Goal: Transaction & Acquisition: Purchase product/service

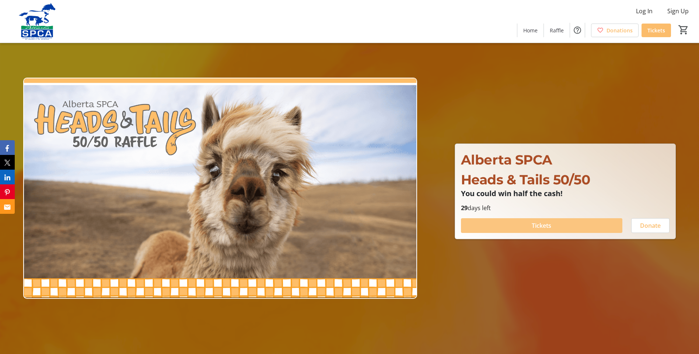
click at [542, 228] on span "Tickets" at bounding box center [541, 225] width 20 height 9
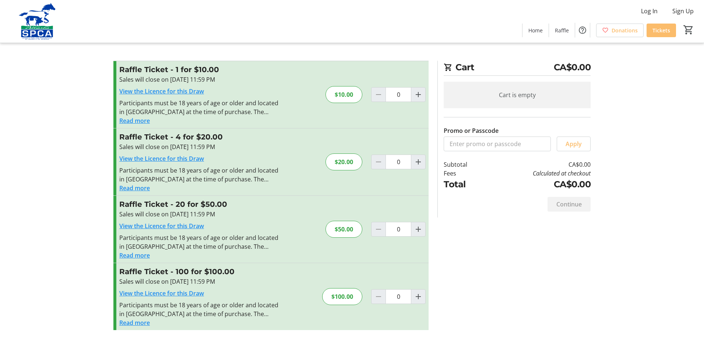
click at [131, 324] on button "Read more" at bounding box center [134, 323] width 31 height 9
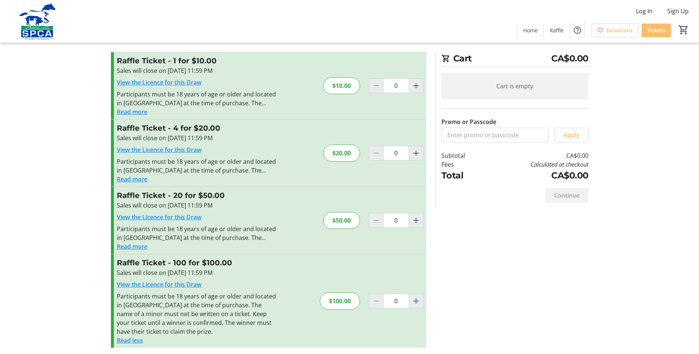
scroll to position [11, 0]
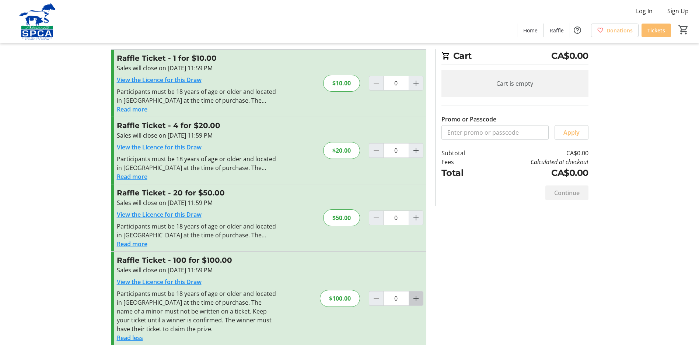
click at [414, 299] on mat-icon "Increment by one" at bounding box center [415, 298] width 9 height 9
type input "1"
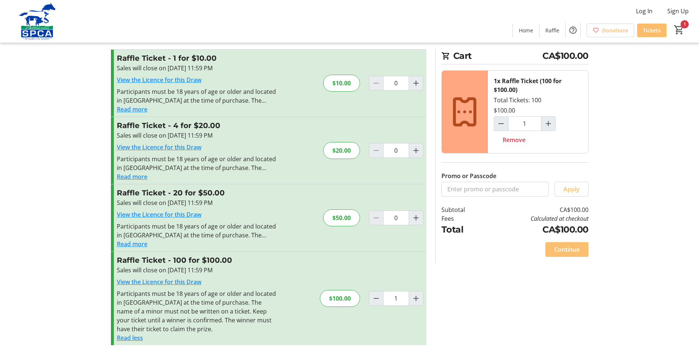
click at [564, 249] on span "Continue" at bounding box center [566, 249] width 25 height 9
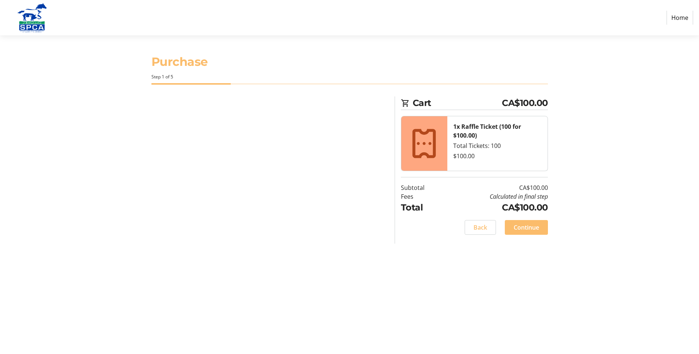
select select "CA"
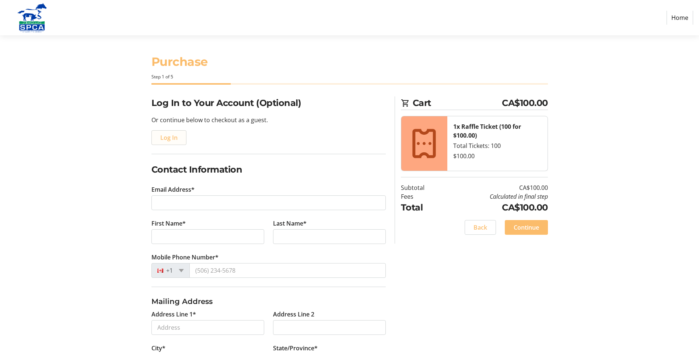
click at [164, 138] on span "Log In" at bounding box center [168, 137] width 17 height 9
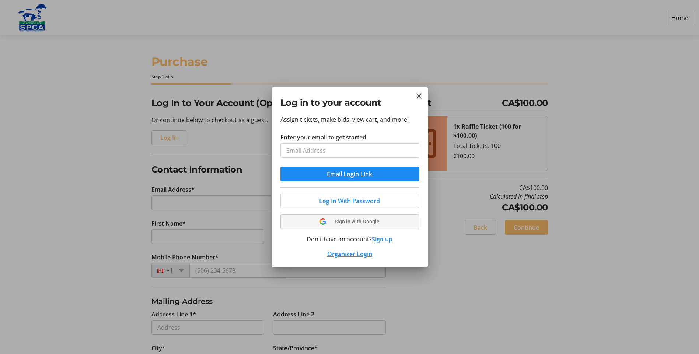
click at [360, 227] on button "Sign in with Google" at bounding box center [349, 221] width 138 height 15
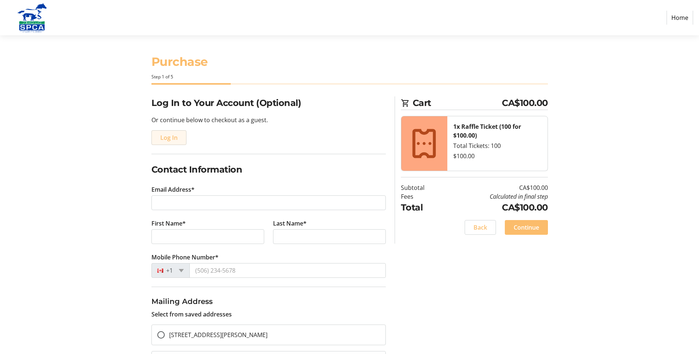
type input "[EMAIL_ADDRESS][DOMAIN_NAME]"
type input "[PERSON_NAME]"
type input "[PHONE_NUMBER]"
radio input "true"
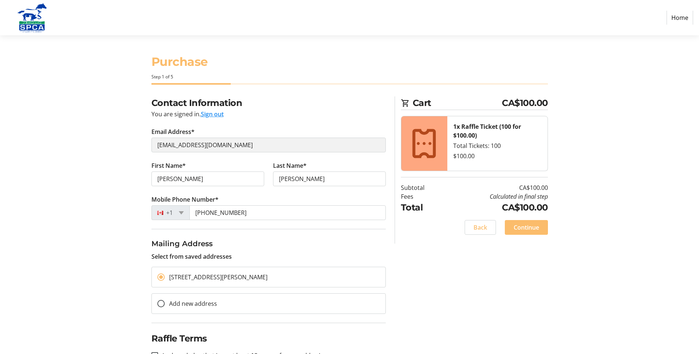
scroll to position [24, 0]
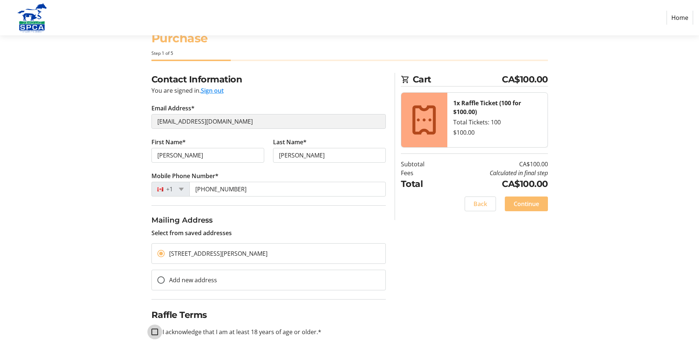
click at [157, 332] on input "I acknowledge that I am at least 18 years of age or older.*" at bounding box center [154, 332] width 7 height 7
checkbox input "true"
click at [524, 205] on span "Continue" at bounding box center [525, 204] width 25 height 9
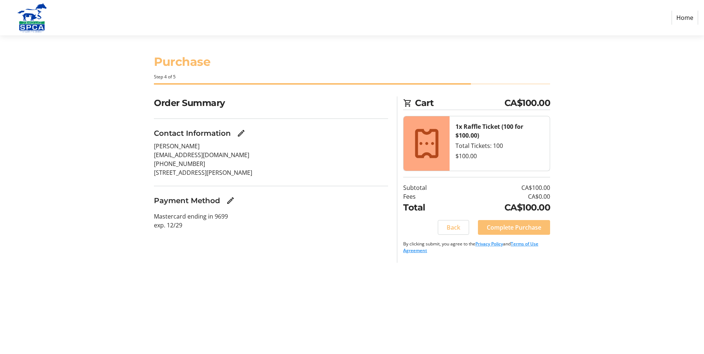
click at [513, 226] on span "Complete Purchase" at bounding box center [514, 227] width 55 height 9
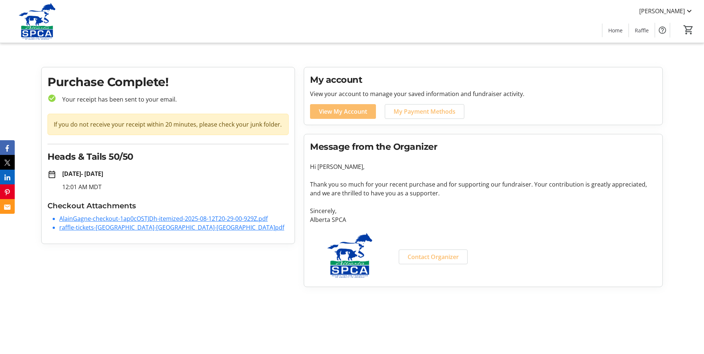
click at [161, 222] on link "AlainGagne-checkout-1ap0cOSTJDh-itemized-2025-08-12T20-29-00-929Z.pdf" at bounding box center [163, 219] width 208 height 8
click at [144, 227] on link "raffle-tickets-[GEOGRAPHIC_DATA]-[GEOGRAPHIC_DATA]-[GEOGRAPHIC_DATA]pdf" at bounding box center [171, 228] width 225 height 8
